Goal: Information Seeking & Learning: Check status

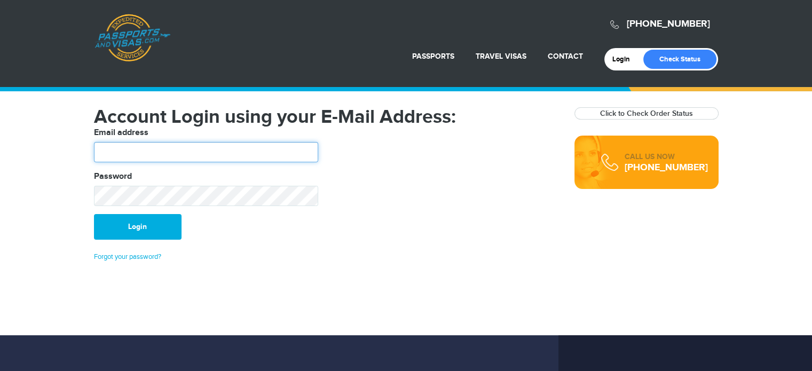
click at [171, 148] on input "text" at bounding box center [206, 152] width 224 height 20
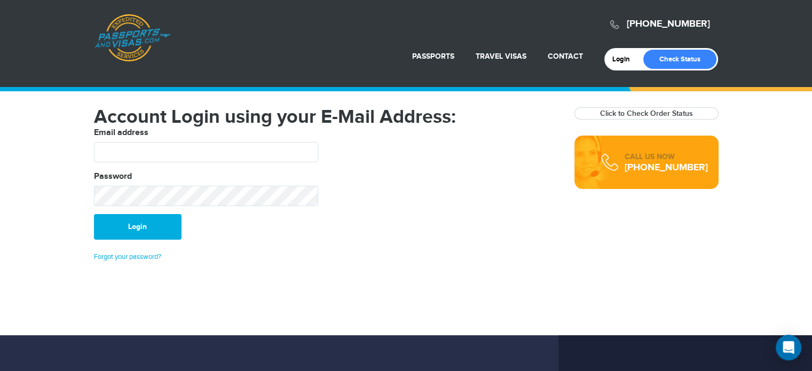
click at [409, 145] on fieldset "Email address Password" at bounding box center [326, 171] width 480 height 88
click at [686, 60] on link "Check Status" at bounding box center [679, 59] width 73 height 19
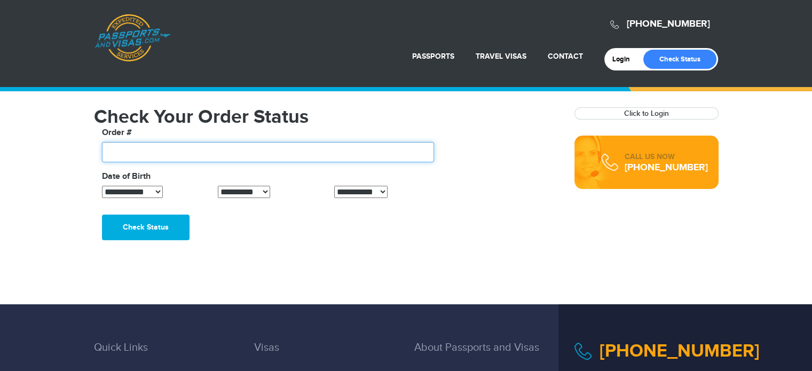
click at [189, 154] on input "text" at bounding box center [268, 152] width 333 height 20
type input "*******"
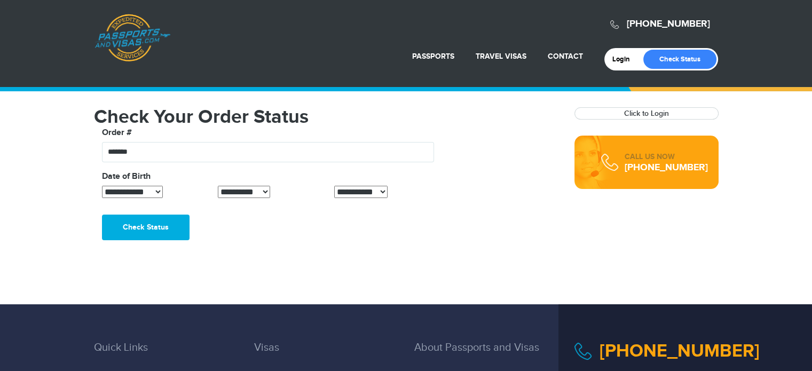
click at [152, 192] on select "**********" at bounding box center [132, 192] width 61 height 12
select select "*"
click at [102, 186] on select "**********" at bounding box center [132, 192] width 61 height 12
click at [220, 187] on select "**********" at bounding box center [244, 192] width 52 height 12
select select "**"
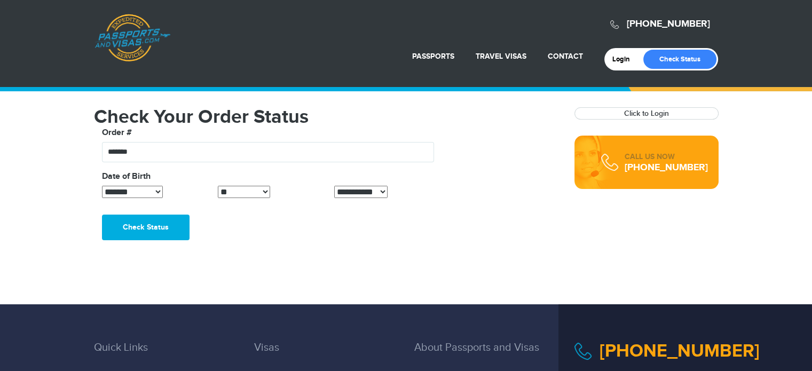
click at [218, 186] on select "**********" at bounding box center [244, 192] width 52 height 12
drag, startPoint x: 350, startPoint y: 191, endPoint x: 335, endPoint y: 192, distance: 15.0
click at [335, 192] on select "**********" at bounding box center [361, 192] width 54 height 12
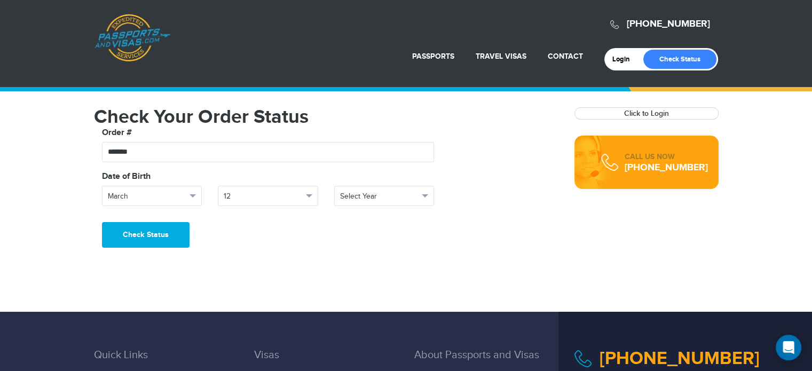
click at [377, 184] on div "Date of Birth" at bounding box center [326, 177] width 464 height 15
click at [380, 196] on span "Select Year" at bounding box center [379, 196] width 79 height 11
click at [373, 281] on link "1982" at bounding box center [384, 285] width 99 height 15
click at [167, 233] on button "Check Status" at bounding box center [146, 235] width 88 height 26
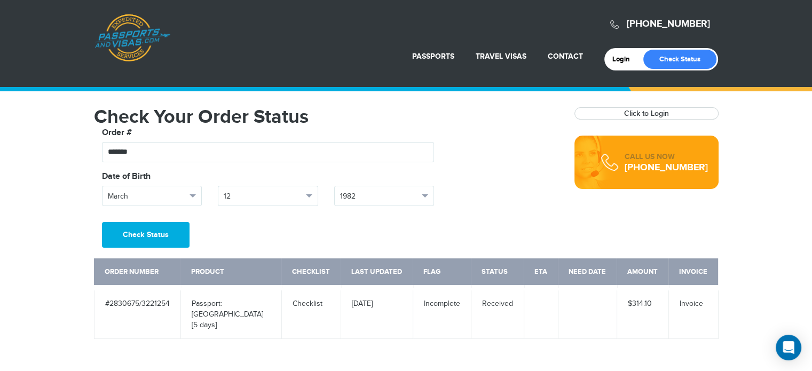
scroll to position [53, 0]
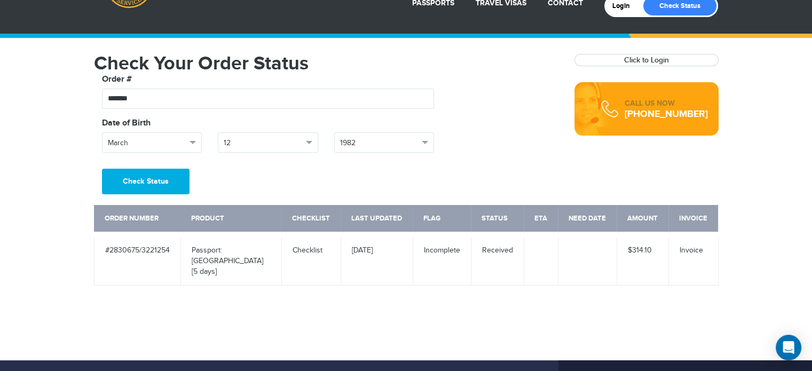
click at [590, 251] on td at bounding box center [587, 259] width 59 height 51
click at [501, 251] on td "Received" at bounding box center [497, 259] width 53 height 51
click at [413, 252] on td "[DATE]" at bounding box center [377, 259] width 72 height 51
click at [319, 249] on link "Checklist" at bounding box center [307, 250] width 30 height 9
click at [202, 249] on td "Passport: New Passport [5 days]" at bounding box center [230, 259] width 101 height 51
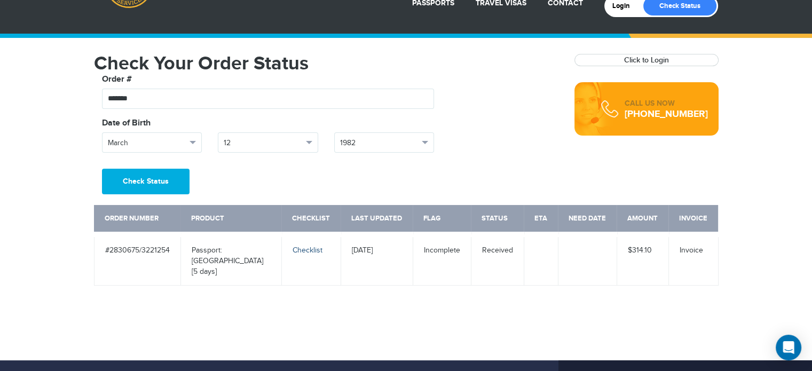
click at [307, 246] on link "Checklist" at bounding box center [307, 250] width 30 height 9
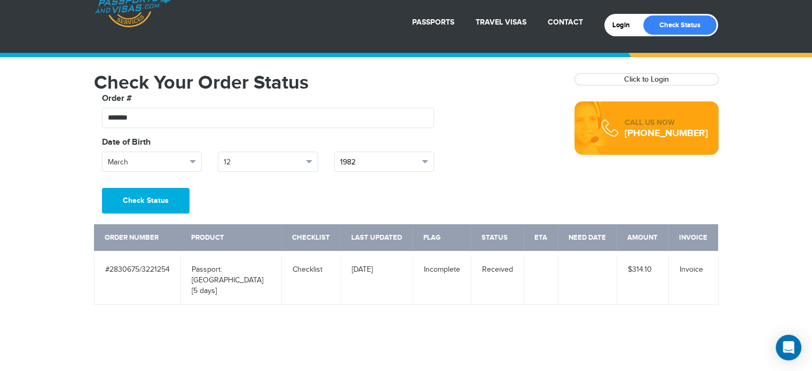
scroll to position [53, 0]
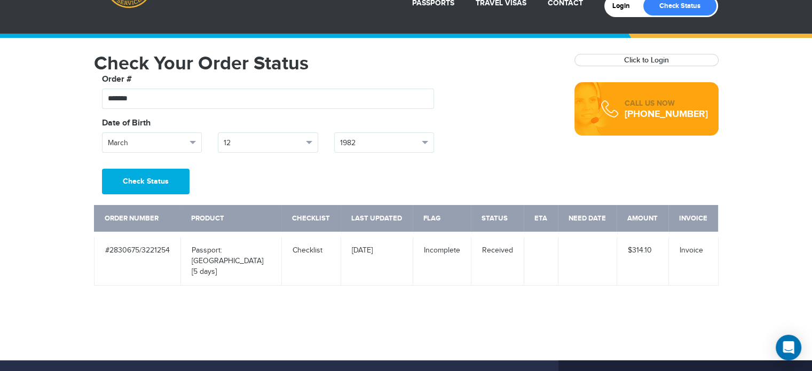
click at [497, 249] on td "Received" at bounding box center [497, 259] width 53 height 51
click at [644, 250] on td "$314.10" at bounding box center [642, 259] width 52 height 51
click at [686, 248] on link "Invoice" at bounding box center [690, 250] width 23 height 9
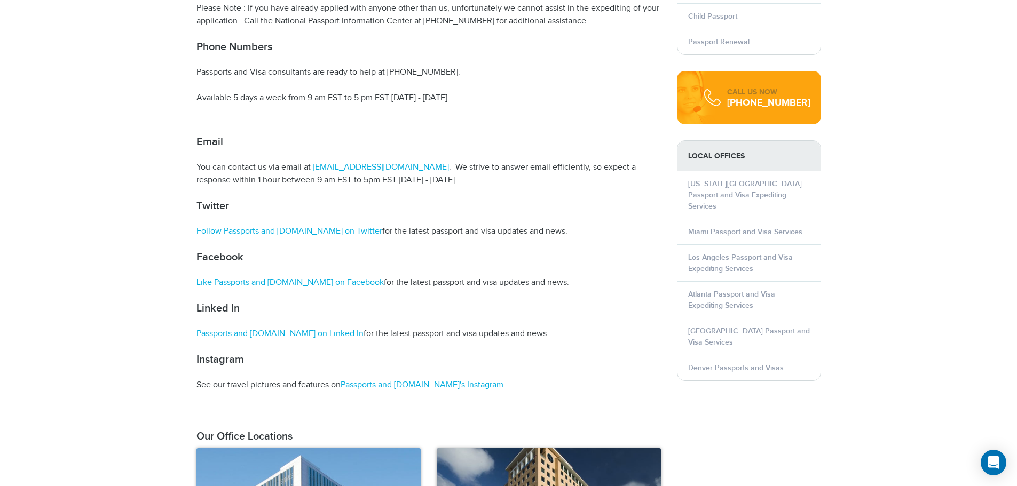
scroll to position [374, 0]
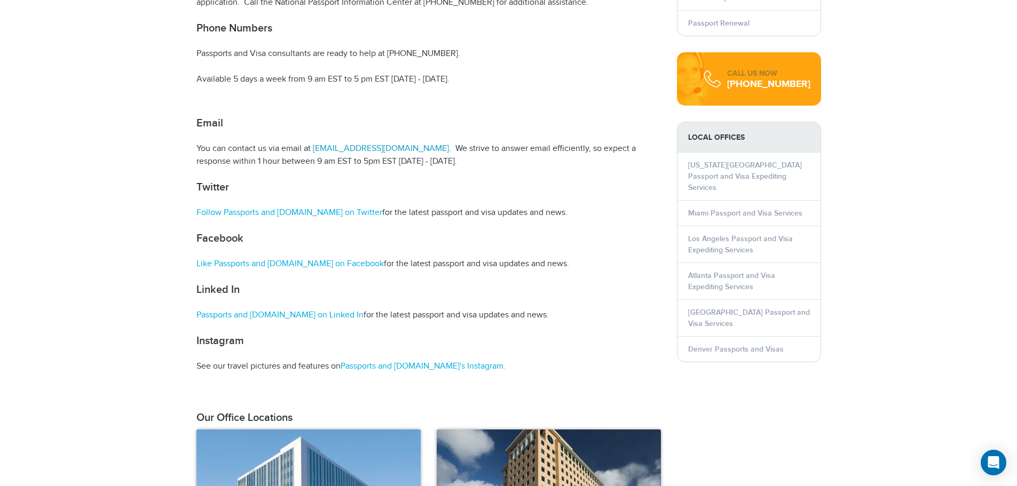
drag, startPoint x: 311, startPoint y: 147, endPoint x: 338, endPoint y: 148, distance: 27.8
click at [339, 148] on link "info@passportsandvisas.com" at bounding box center [380, 149] width 138 height 10
click at [533, 70] on article "Passports and Visas.com Contact Information Passports and Visas.com assists ind…" at bounding box center [428, 79] width 464 height 691
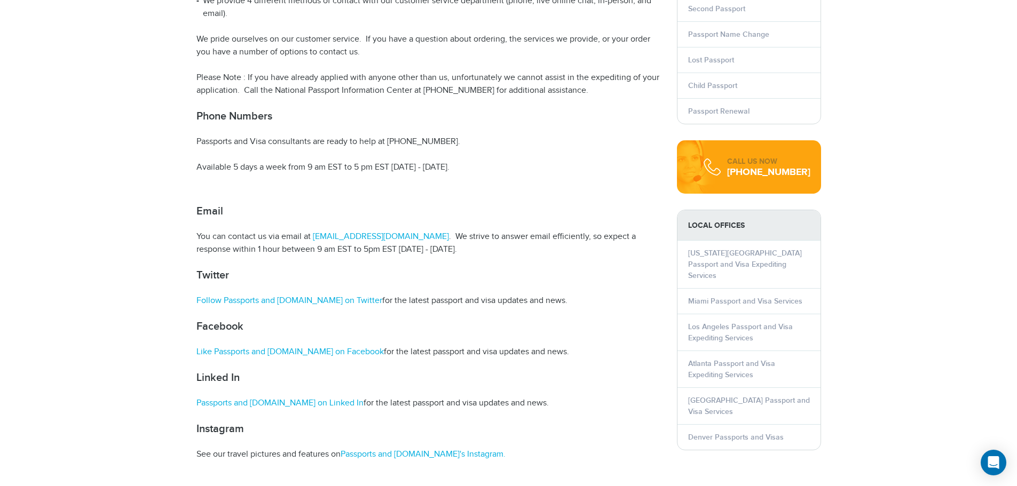
scroll to position [267, 0]
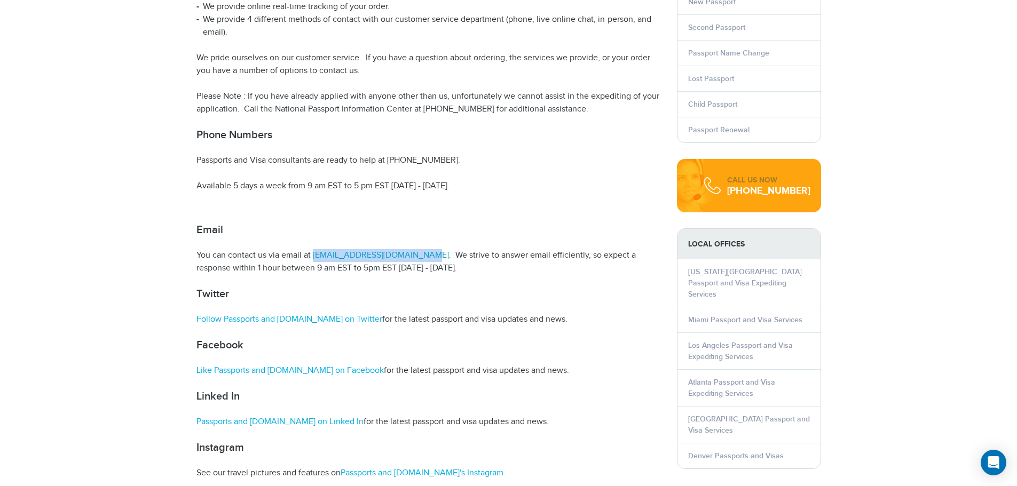
drag, startPoint x: 421, startPoint y: 256, endPoint x: 312, endPoint y: 253, distance: 108.9
click at [312, 253] on p "You can contact us via email at info@passportsandvisas.com . We strive to answe…" at bounding box center [428, 262] width 464 height 26
copy link "[EMAIL_ADDRESS][DOMAIN_NAME]"
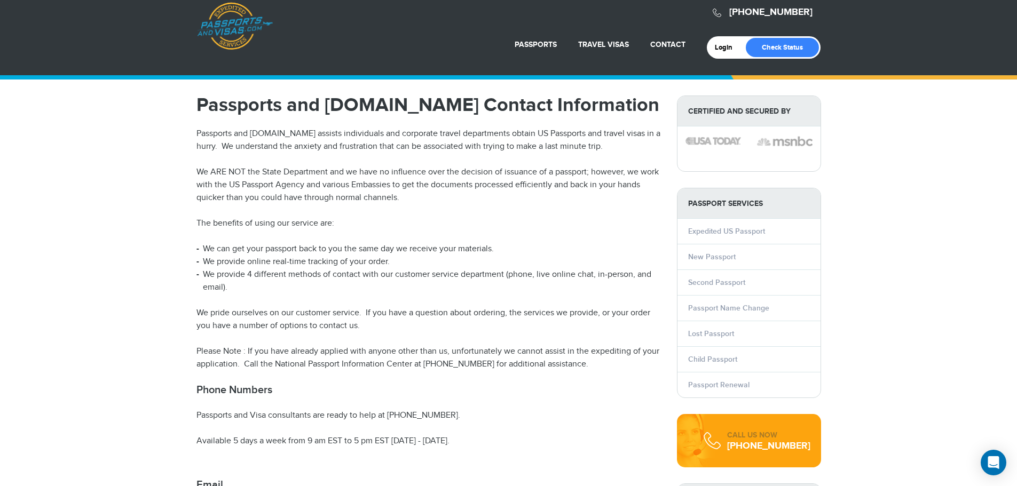
scroll to position [0, 0]
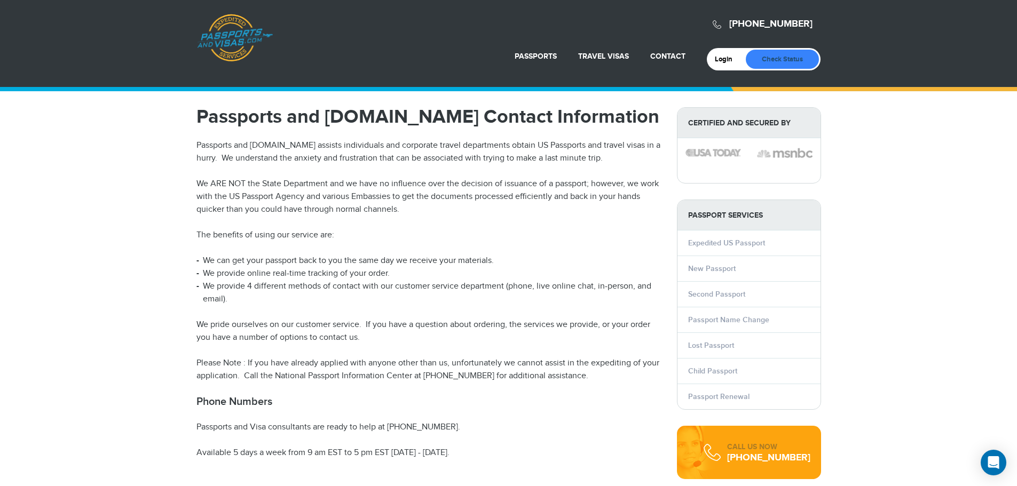
click at [789, 62] on link "Check Status" at bounding box center [782, 59] width 73 height 19
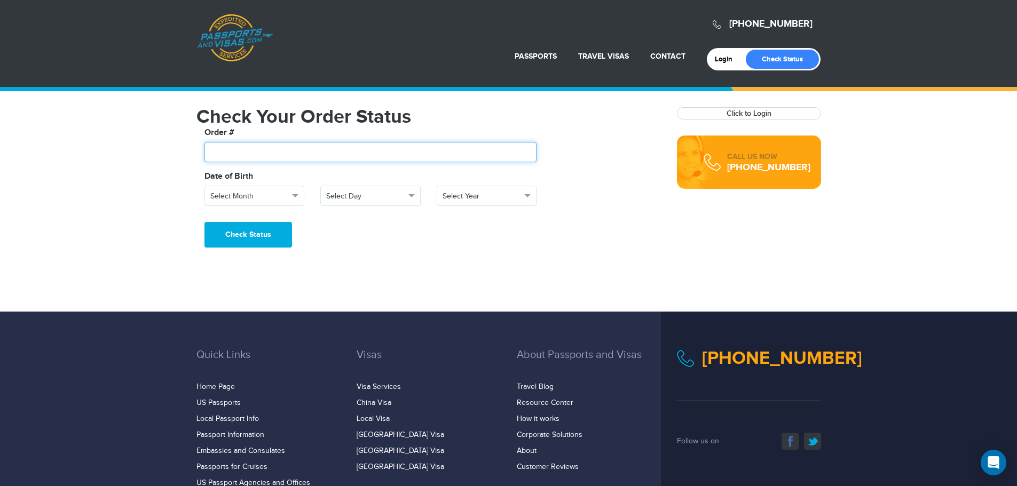
click at [272, 146] on input "text" at bounding box center [370, 152] width 333 height 20
type input "*******"
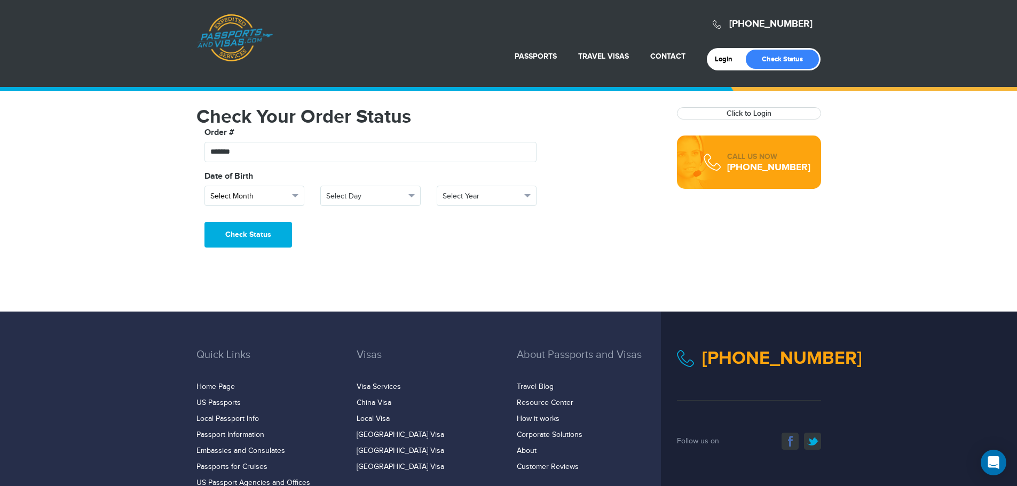
click at [276, 199] on span "Select Month" at bounding box center [249, 196] width 79 height 11
click at [229, 263] on link "March" at bounding box center [254, 259] width 99 height 15
click at [365, 199] on span "Select Day" at bounding box center [365, 196] width 79 height 11
click at [344, 231] on link "12" at bounding box center [370, 234] width 99 height 15
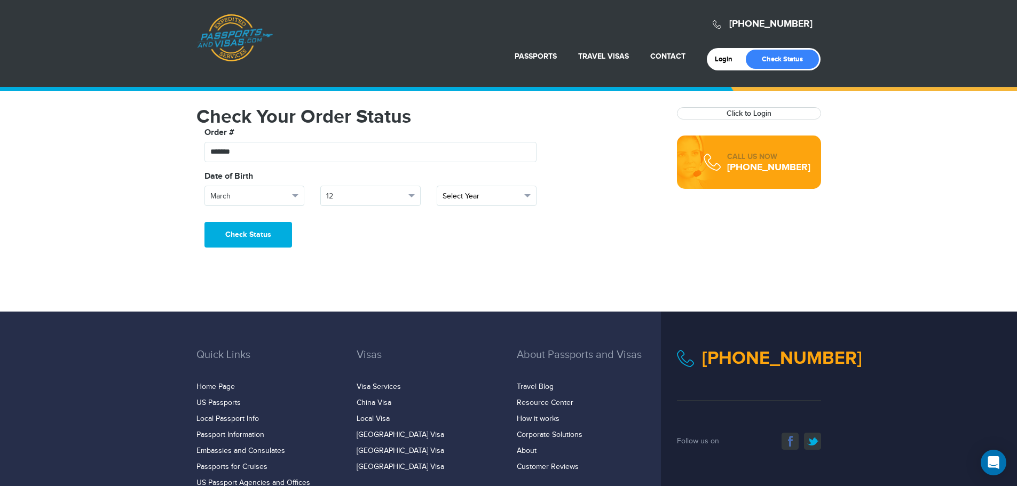
click at [477, 186] on button "Select Year" at bounding box center [487, 196] width 100 height 20
click at [468, 234] on link "1982" at bounding box center [486, 232] width 99 height 15
click at [252, 220] on fieldset "**********" at bounding box center [428, 175] width 464 height 96
click at [251, 229] on button "Check Status" at bounding box center [248, 235] width 88 height 26
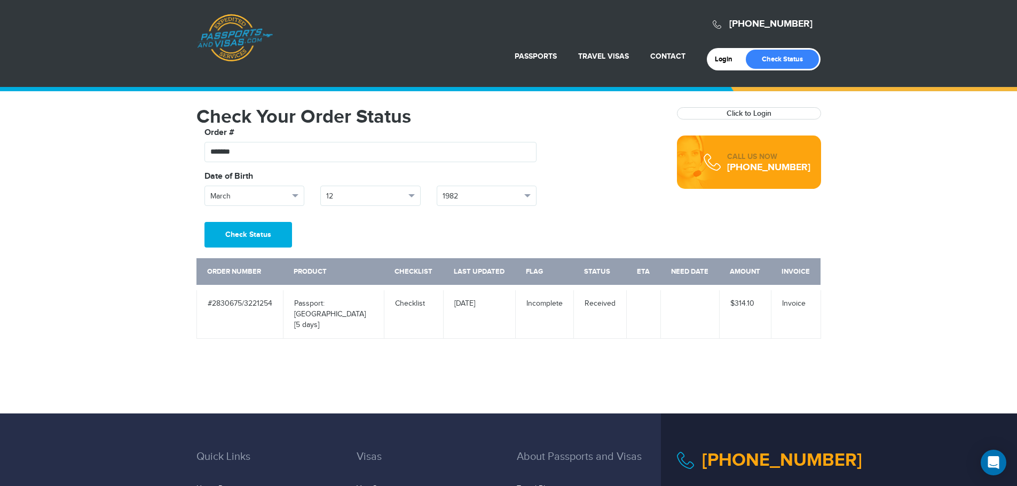
click at [607, 303] on td "Received" at bounding box center [599, 313] width 53 height 51
click at [773, 306] on td "Invoice" at bounding box center [796, 313] width 50 height 51
click at [795, 301] on link "Invoice" at bounding box center [793, 303] width 23 height 9
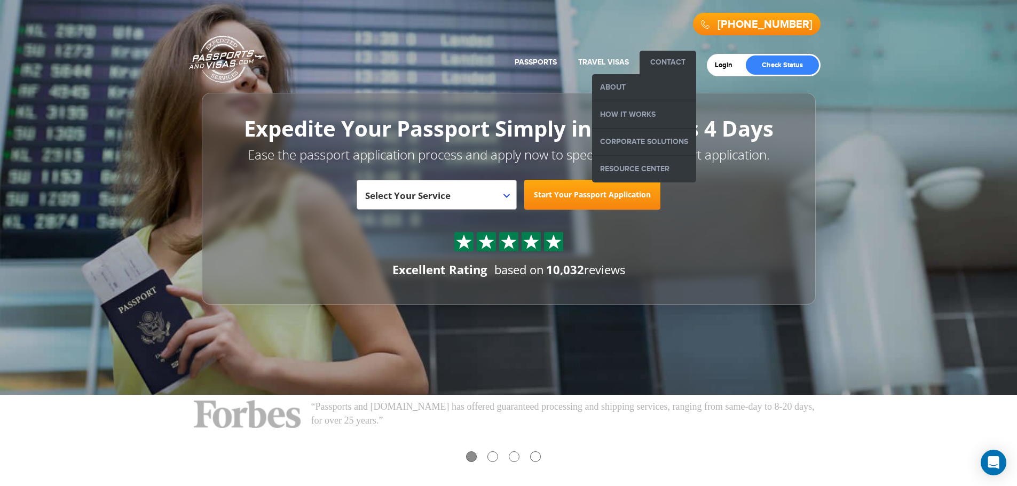
click at [670, 59] on link "Contact" at bounding box center [667, 62] width 35 height 9
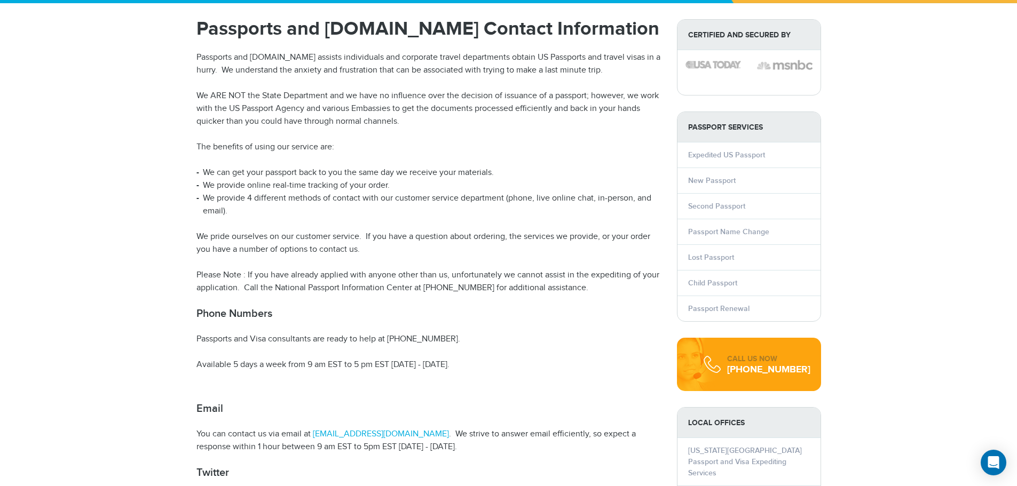
scroll to position [107, 0]
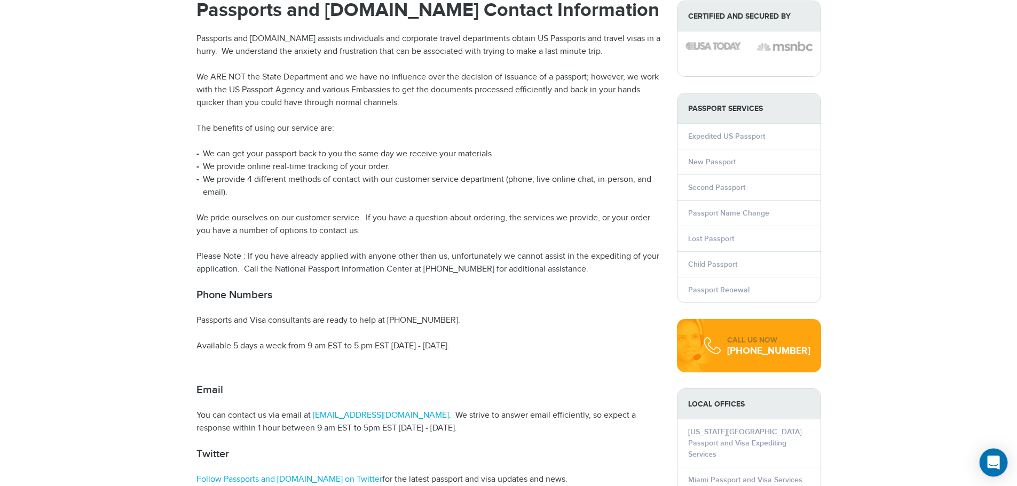
click at [996, 466] on icon "Open Intercom Messenger" at bounding box center [993, 463] width 14 height 14
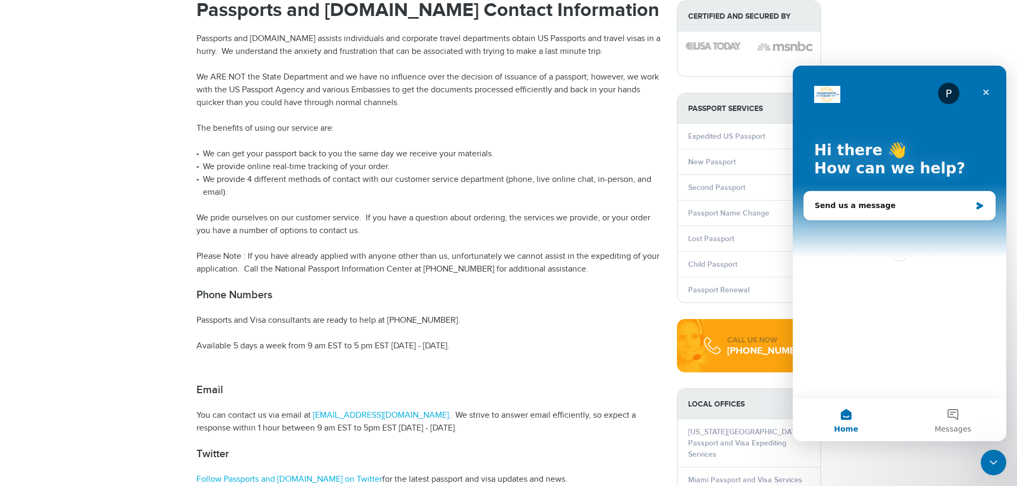
scroll to position [0, 0]
click at [956, 417] on button "Messages" at bounding box center [952, 420] width 107 height 43
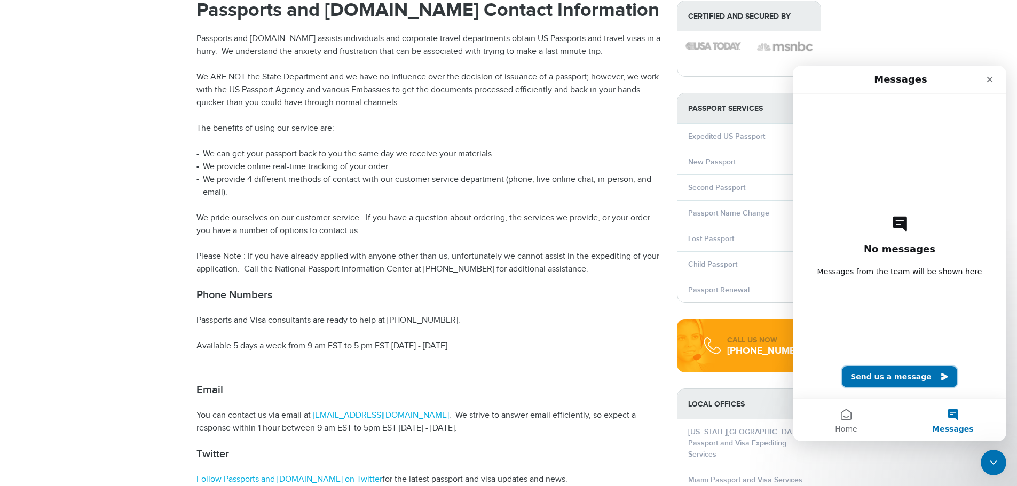
click at [888, 382] on button "Send us a message" at bounding box center [899, 376] width 115 height 21
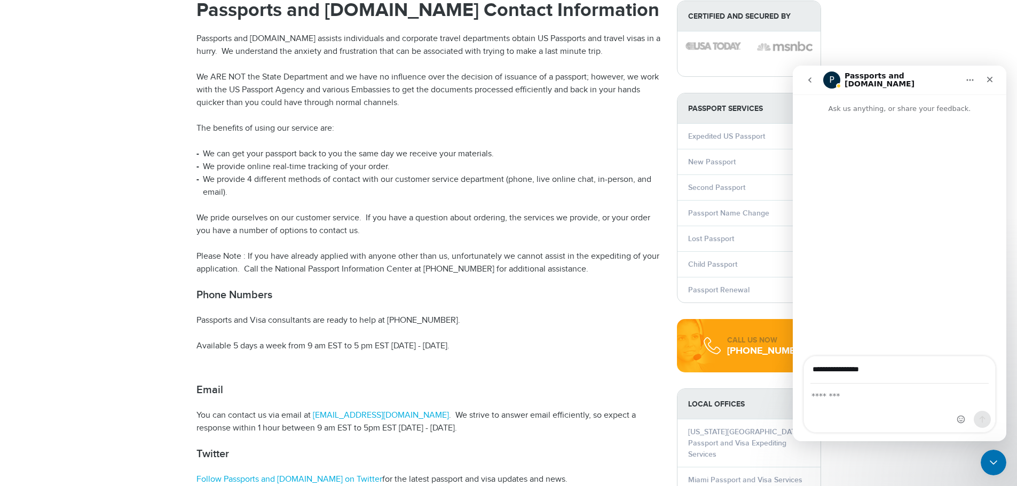
type input "**********"
click at [832, 408] on div "Intercom messenger" at bounding box center [899, 408] width 191 height 48
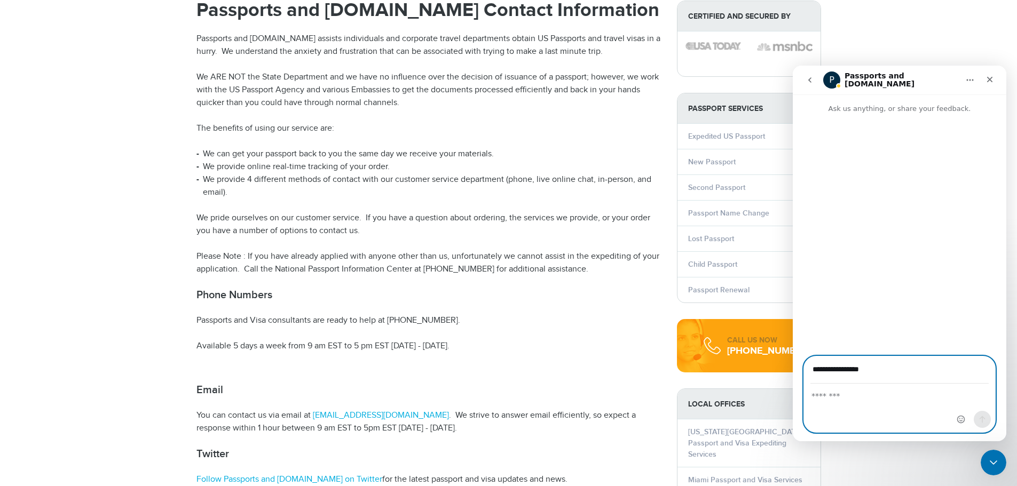
click at [832, 401] on textarea "Message…" at bounding box center [899, 393] width 191 height 18
paste textarea "**********"
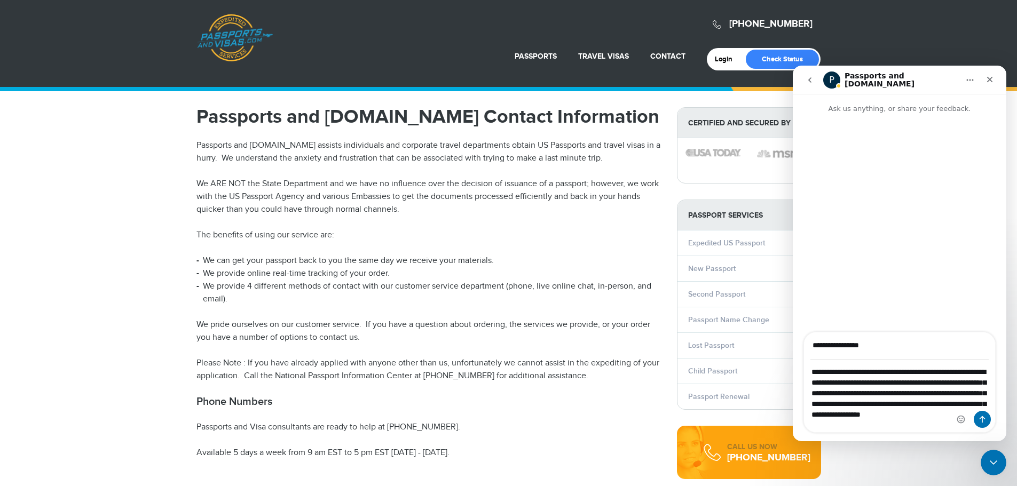
drag, startPoint x: 990, startPoint y: 375, endPoint x: 988, endPoint y: 385, distance: 10.4
click at [988, 385] on div "Intercom messenger" at bounding box center [974, 383] width 42 height 100
drag, startPoint x: 992, startPoint y: 381, endPoint x: 993, endPoint y: 389, distance: 8.0
click at [993, 389] on div "Intercom messenger" at bounding box center [974, 383] width 42 height 100
drag, startPoint x: 991, startPoint y: 375, endPoint x: 987, endPoint y: 391, distance: 16.4
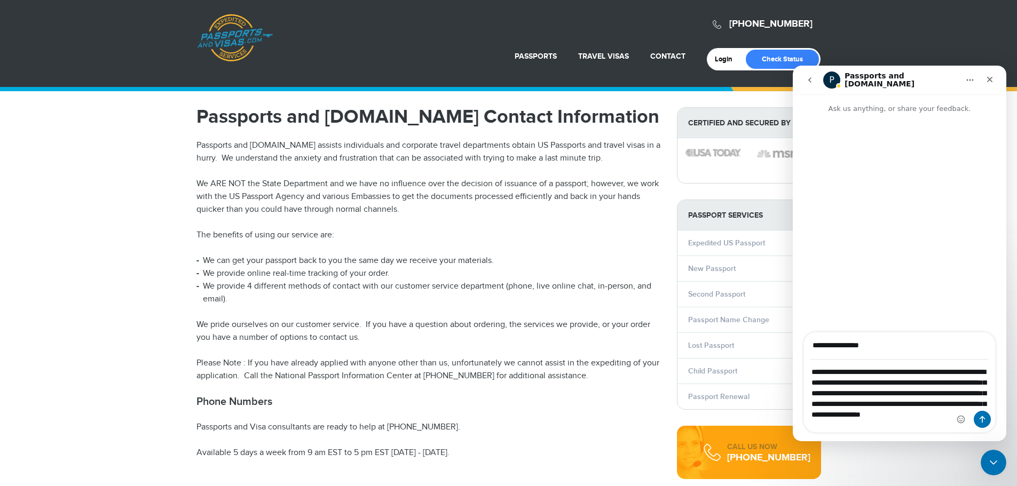
click at [987, 390] on div "Intercom messenger" at bounding box center [974, 383] width 42 height 100
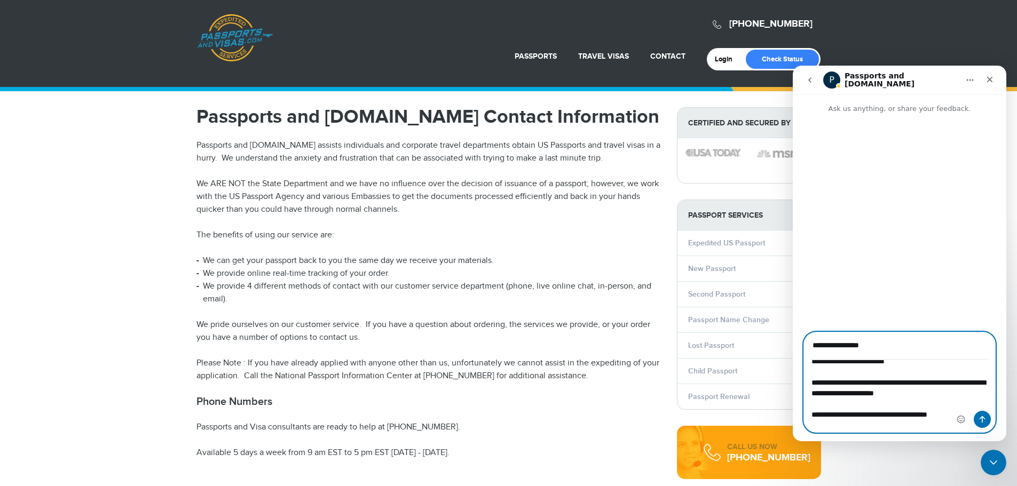
scroll to position [202, 0]
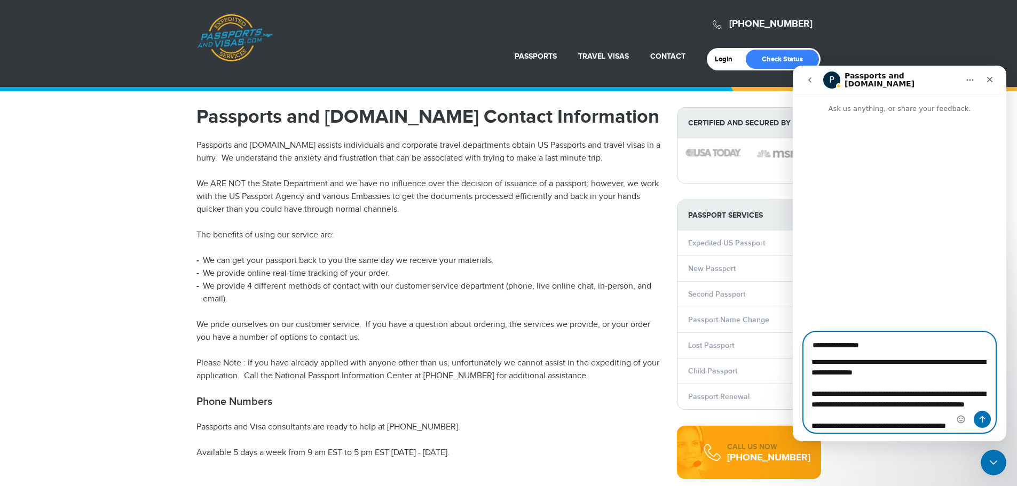
drag, startPoint x: 811, startPoint y: 373, endPoint x: 989, endPoint y: 492, distance: 213.8
click at [989, 441] on html "**********" at bounding box center [900, 254] width 214 height 376
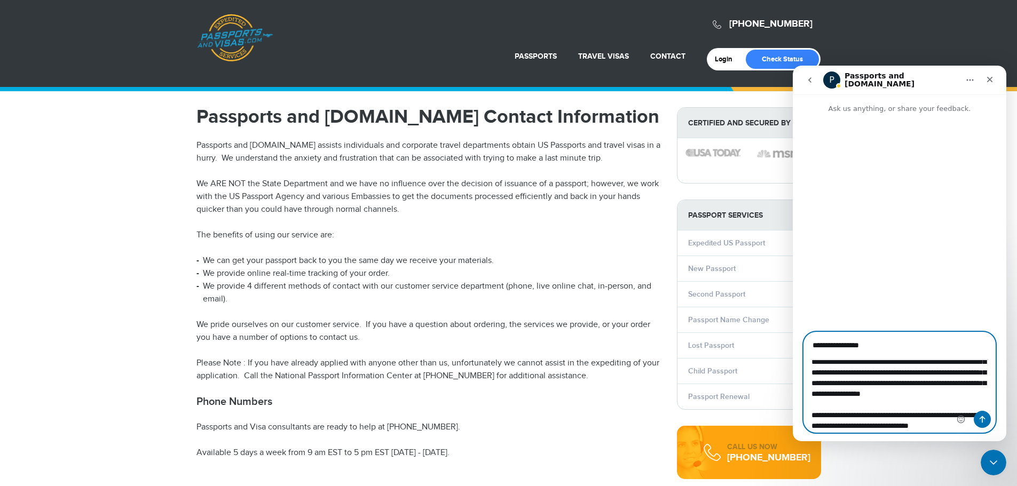
scroll to position [53, 0]
type textarea "**********"
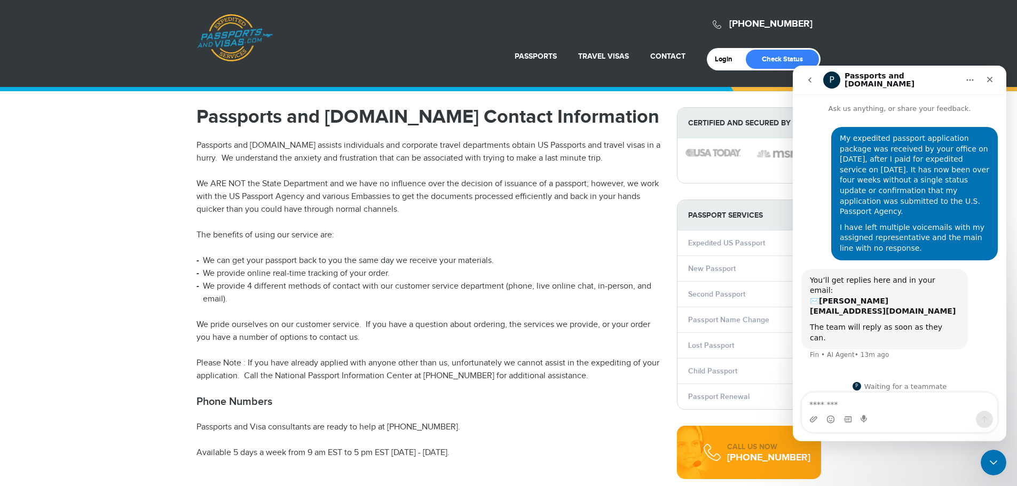
click at [900, 307] on div "You’ll get replies here and in your email: ✉️ [PERSON_NAME][EMAIL_ADDRESS][DOMA…" at bounding box center [884, 309] width 167 height 81
click at [993, 79] on icon "Close" at bounding box center [989, 79] width 9 height 9
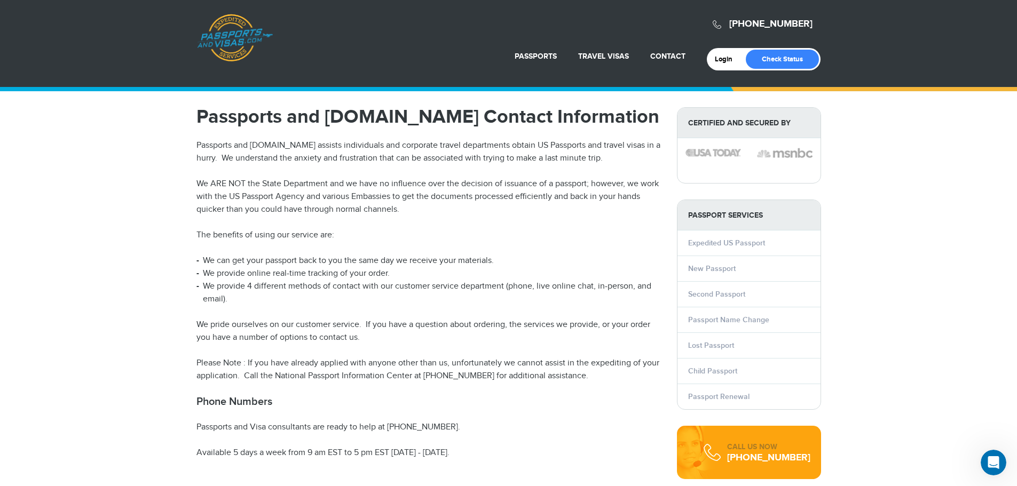
scroll to position [0, 0]
